Goal: Task Accomplishment & Management: Manage account settings

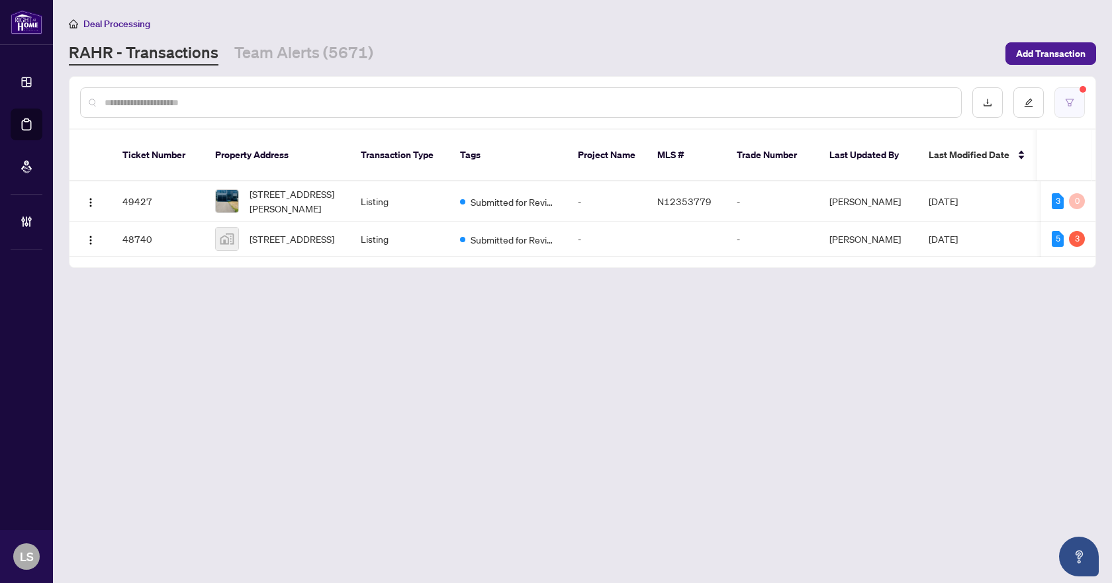
click at [1070, 98] on icon "filter" at bounding box center [1069, 102] width 9 height 9
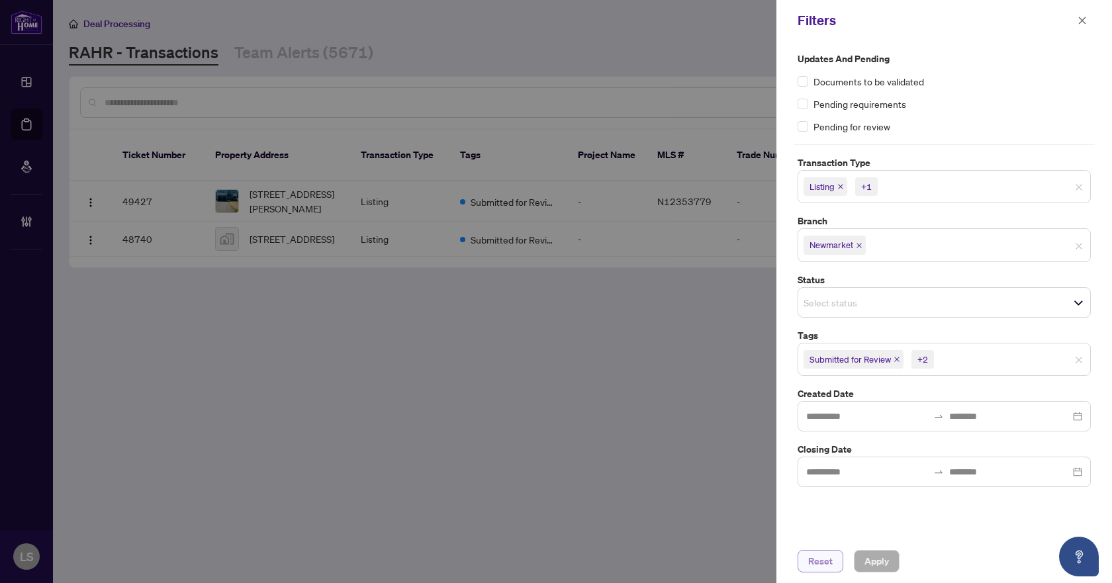
click at [806, 562] on button "Reset" at bounding box center [821, 561] width 46 height 23
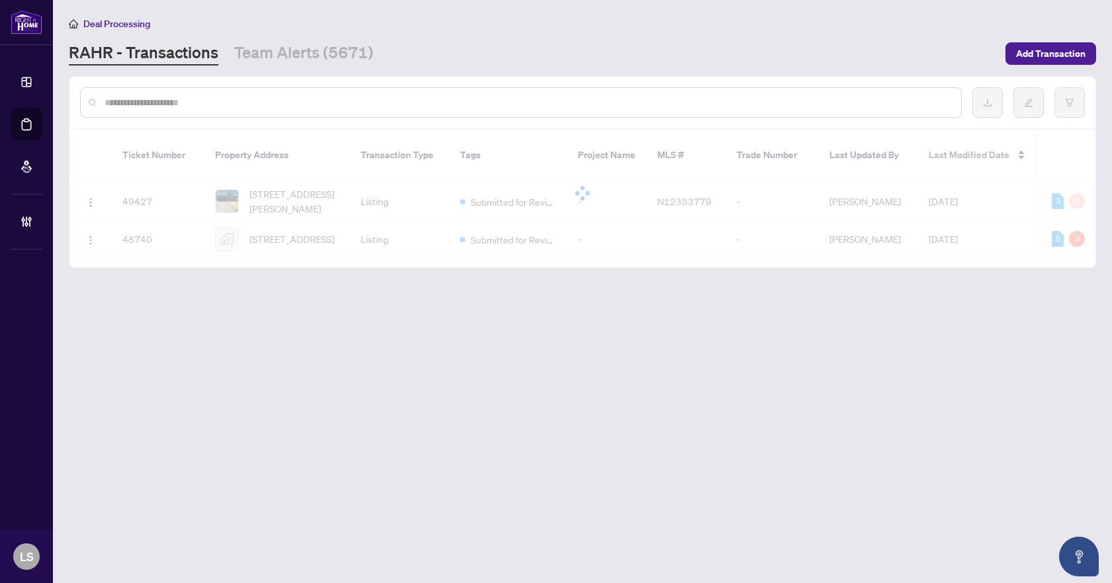
click at [289, 103] on input "text" at bounding box center [528, 102] width 846 height 15
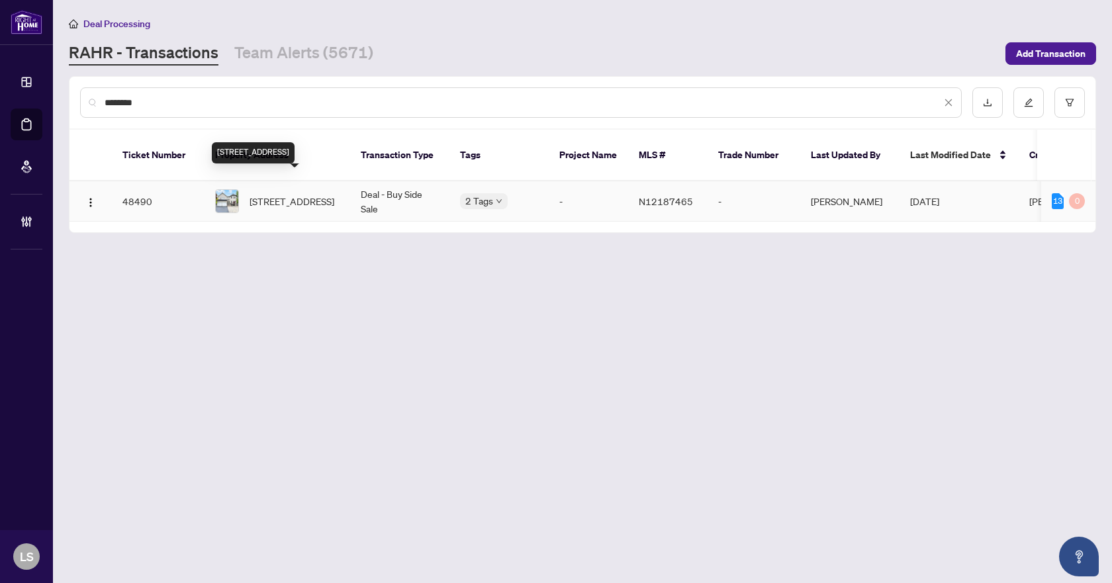
type input "********"
click at [273, 194] on span "[STREET_ADDRESS]" at bounding box center [292, 201] width 85 height 15
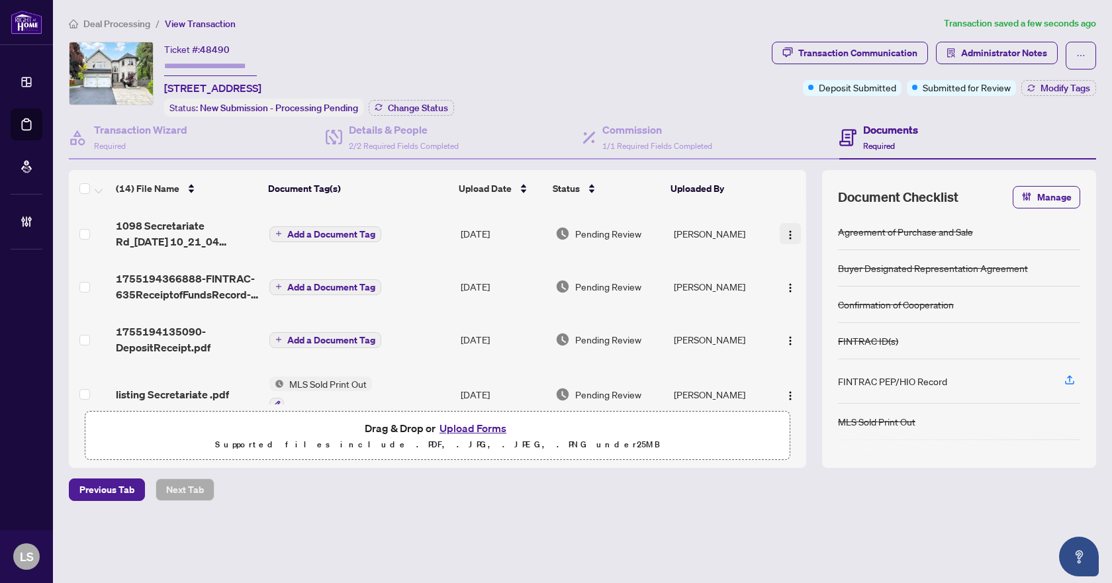
click at [785, 230] on img "button" at bounding box center [790, 235] width 11 height 11
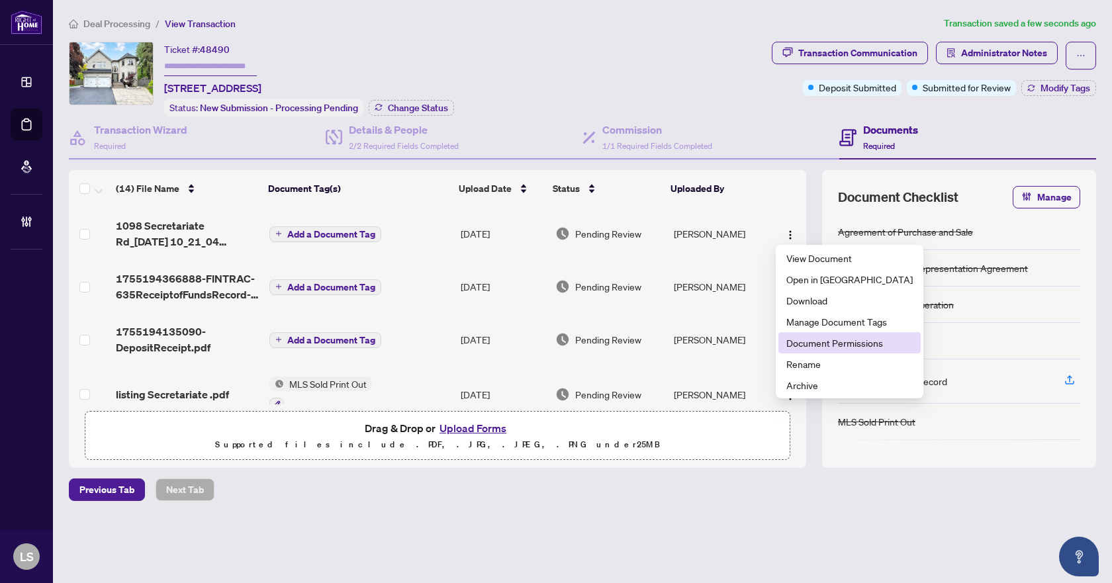
click at [810, 348] on span "Document Permissions" at bounding box center [849, 343] width 126 height 15
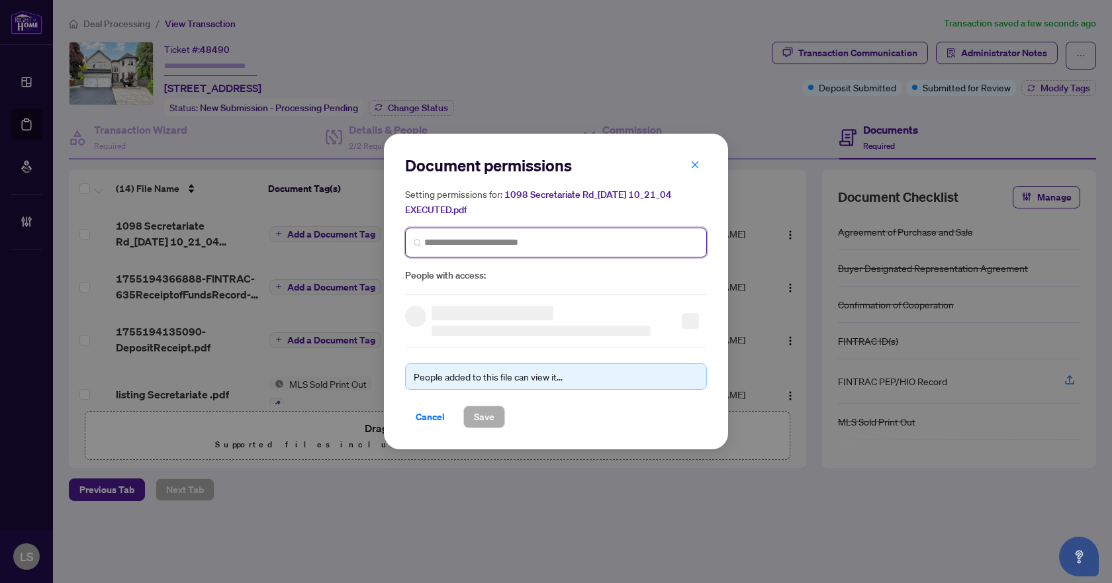
click at [545, 238] on input "search" at bounding box center [561, 243] width 274 height 14
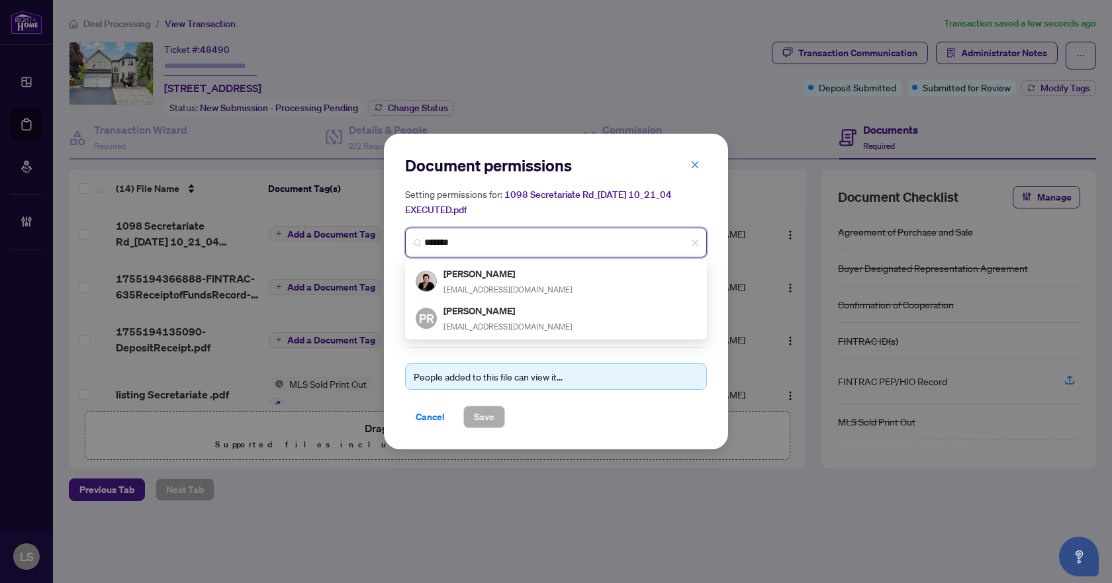
type input "********"
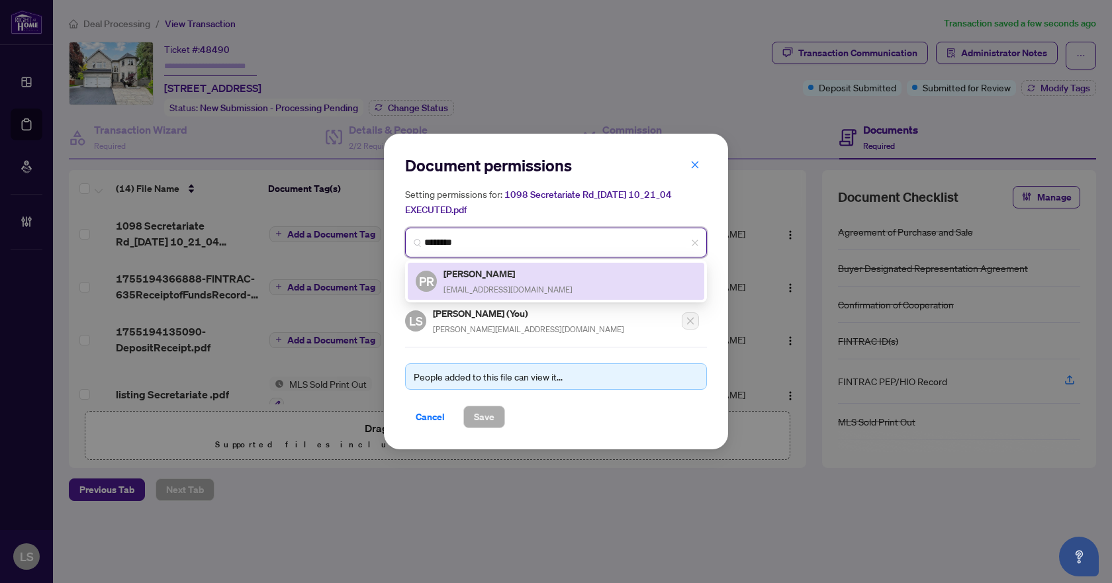
click at [492, 291] on span "[EMAIL_ADDRESS][DOMAIN_NAME]" at bounding box center [508, 290] width 129 height 10
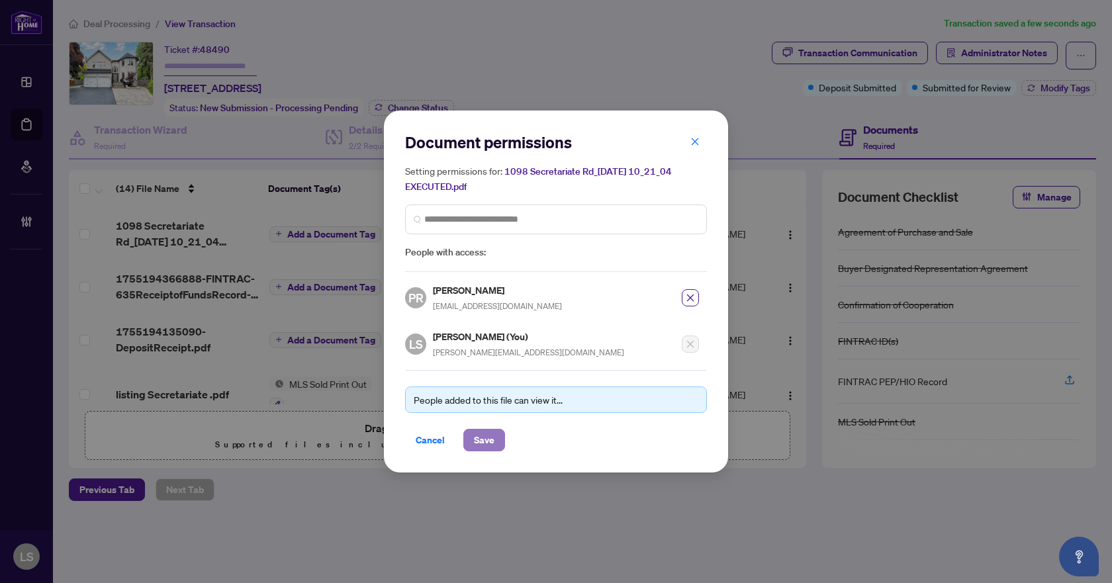
click at [479, 438] on span "Save" at bounding box center [484, 440] width 21 height 21
